Goal: Task Accomplishment & Management: Use online tool/utility

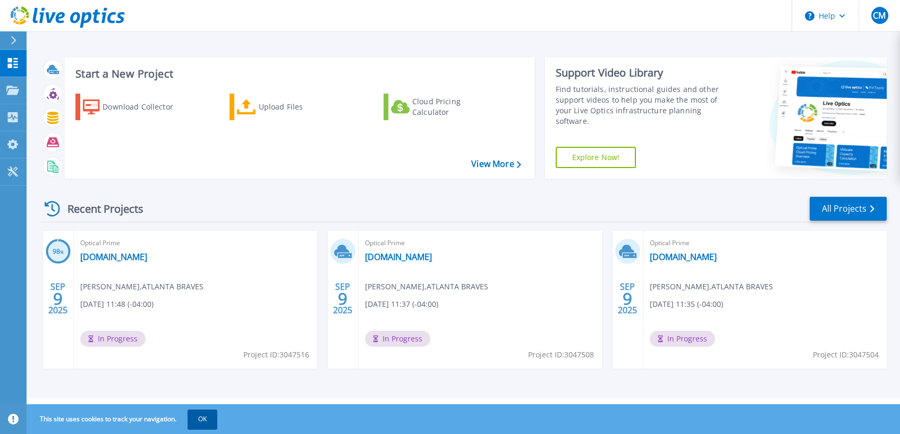
click at [197, 422] on button "OK" at bounding box center [203, 418] width 30 height 19
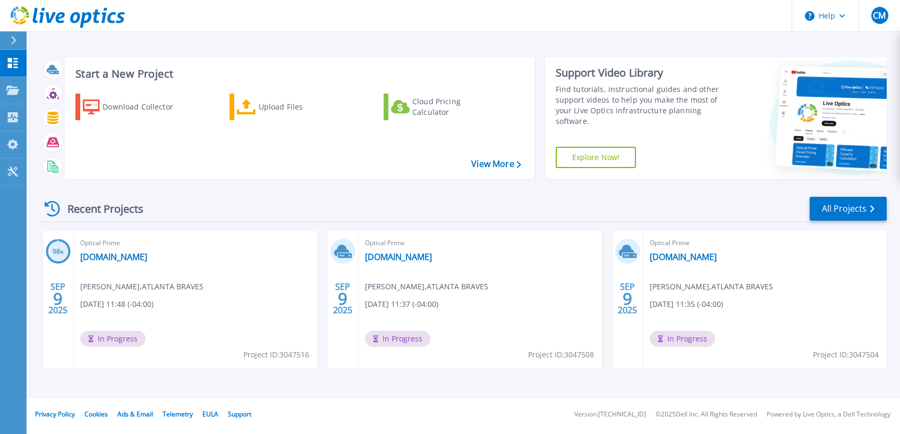
click at [11, 35] on div at bounding box center [18, 40] width 17 height 18
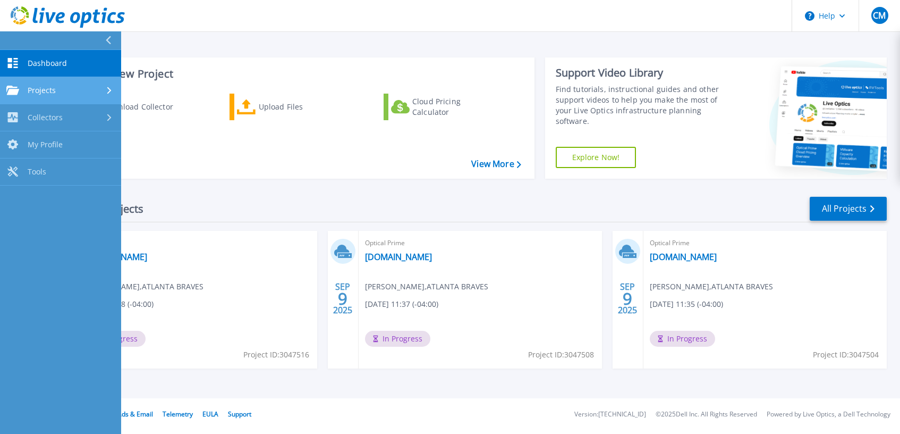
click at [14, 86] on icon at bounding box center [12, 90] width 13 height 9
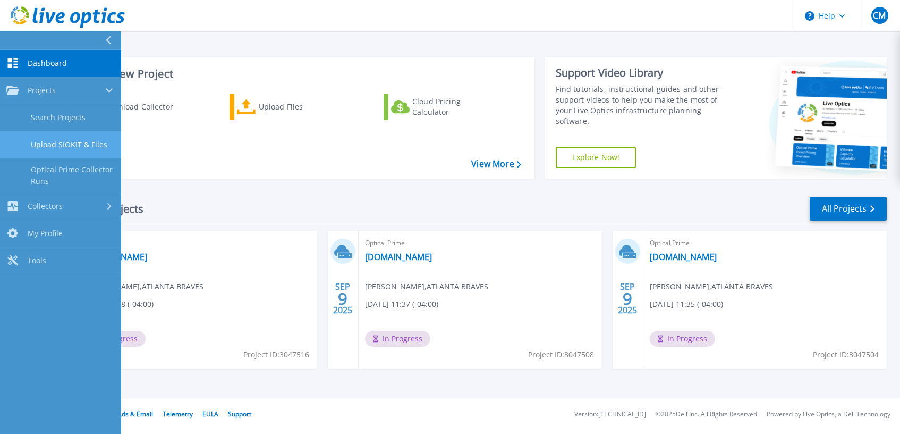
click at [56, 141] on link "Upload SIOKIT & Files" at bounding box center [60, 144] width 121 height 27
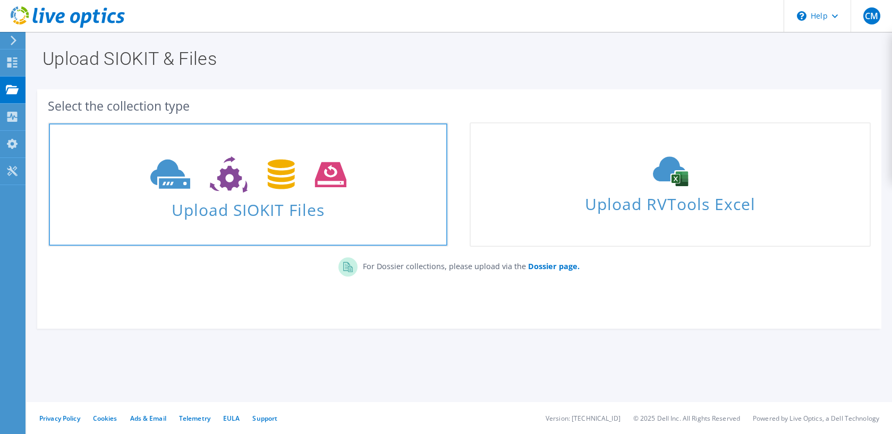
click at [260, 199] on span "Upload SIOKIT Files" at bounding box center [248, 206] width 398 height 23
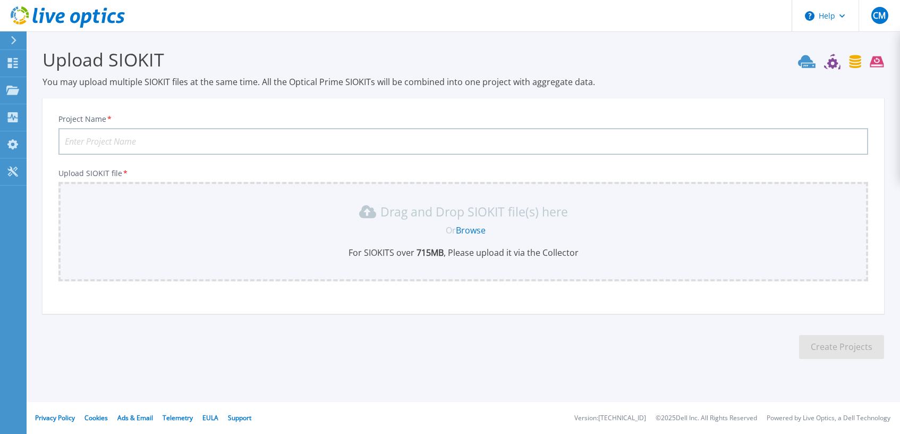
click at [121, 140] on input "Project Name *" at bounding box center [463, 141] width 810 height 27
click at [468, 228] on link "Browse" at bounding box center [471, 230] width 30 height 12
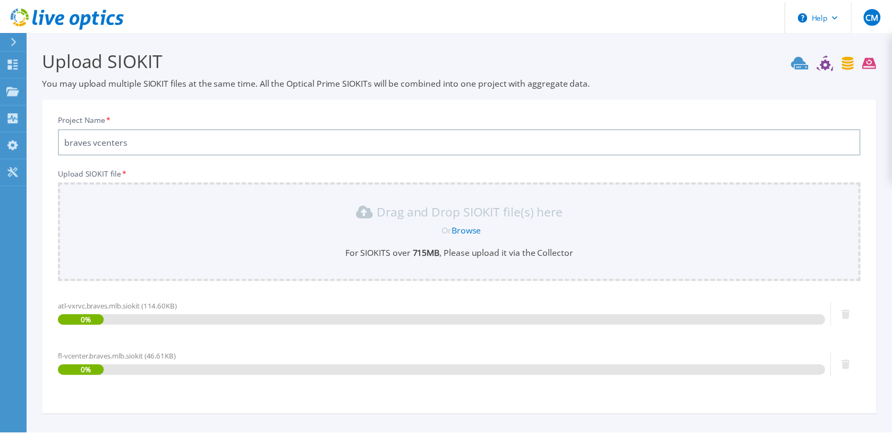
scroll to position [91, 0]
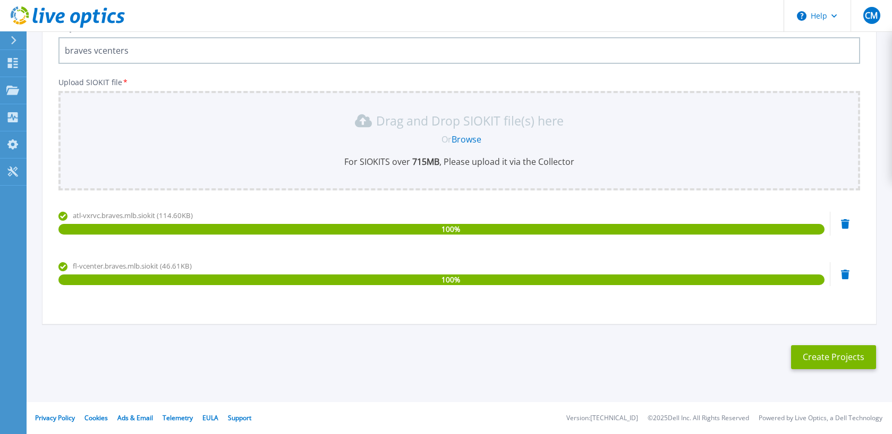
click at [197, 48] on input "braves vcenters" at bounding box center [459, 50] width 802 height 27
type input "braves vcenters [DATE]"
click at [131, 250] on div "atl-vxrvc.braves.mlb.siokit (114.60KB) 100 %" at bounding box center [441, 232] width 766 height 45
click at [469, 138] on link "Browse" at bounding box center [467, 139] width 30 height 12
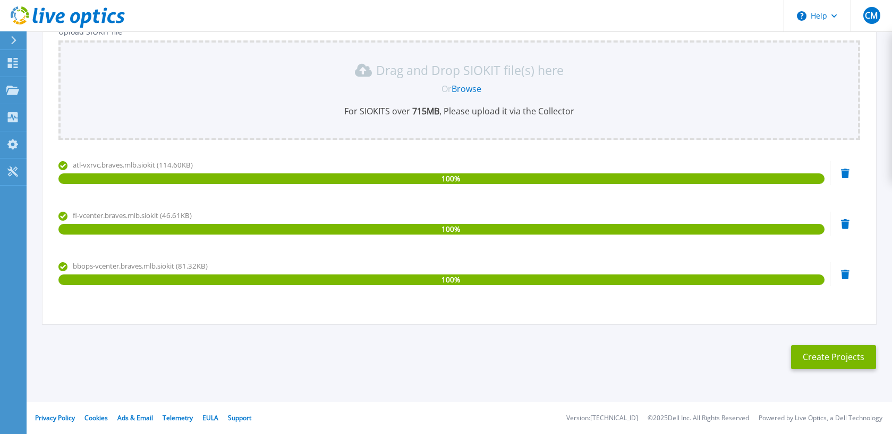
click at [490, 369] on section "Upload SIOKIT You may upload multiple SIOKIT files at the same time. All the Op…" at bounding box center [459, 141] width 865 height 503
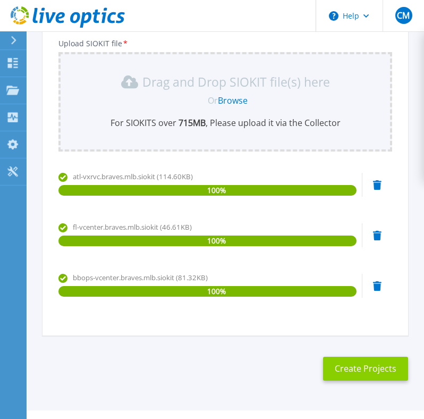
click at [366, 363] on button "Create Projects" at bounding box center [365, 368] width 85 height 24
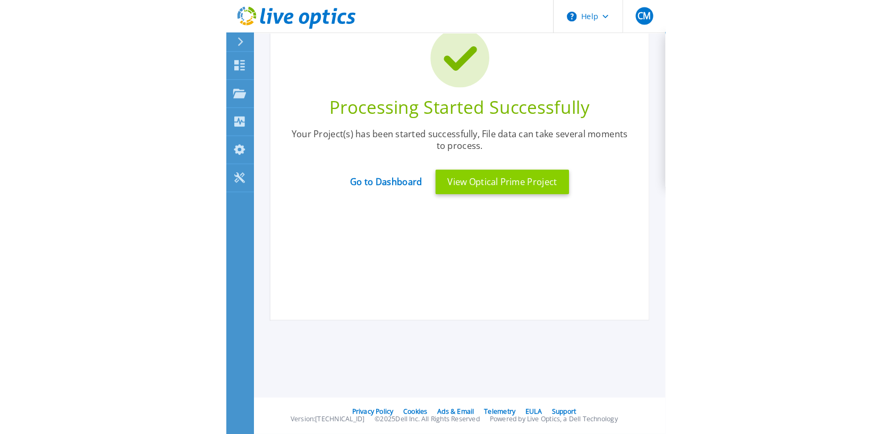
scroll to position [71, 0]
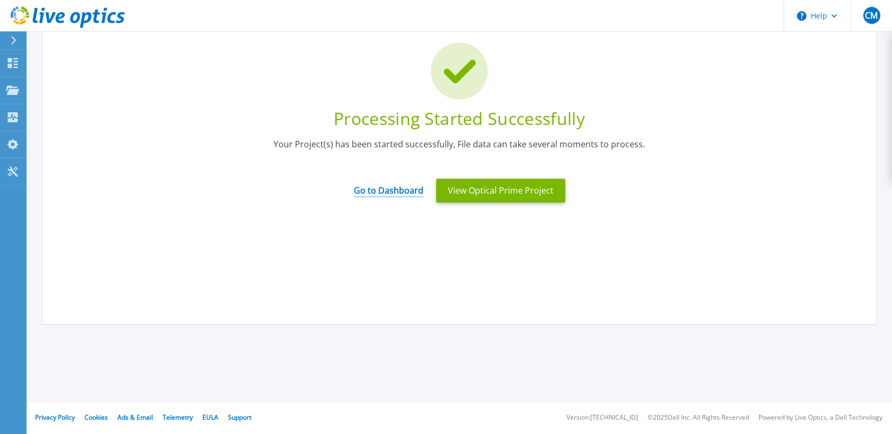
click at [385, 190] on link "Go to Dashboard" at bounding box center [389, 186] width 70 height 21
